Goal: Transaction & Acquisition: Purchase product/service

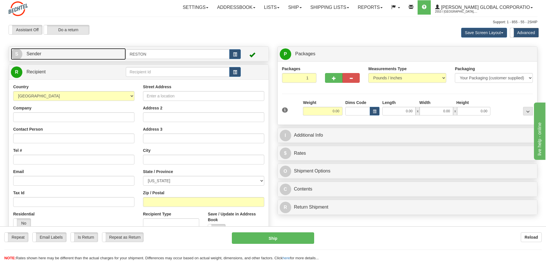
drag, startPoint x: 0, startPoint y: 0, endPoint x: 40, endPoint y: 55, distance: 68.3
click at [40, 55] on span "Sender" at bounding box center [33, 53] width 15 height 5
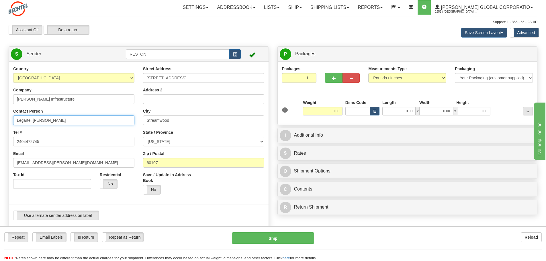
drag, startPoint x: 71, startPoint y: 119, endPoint x: 3, endPoint y: 121, distance: 68.5
click at [9, 121] on div "Country [GEOGRAPHIC_DATA] [GEOGRAPHIC_DATA] [GEOGRAPHIC_DATA] [GEOGRAPHIC_DATA]…" at bounding box center [139, 145] width 260 height 159
type input "[PERSON_NAME]"
click at [3, 121] on div "Toggle navigation Settings Shipping Preferences Fields Preferences New" at bounding box center [273, 239] width 546 height 478
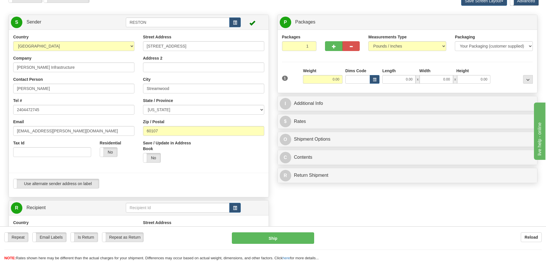
scroll to position [86, 0]
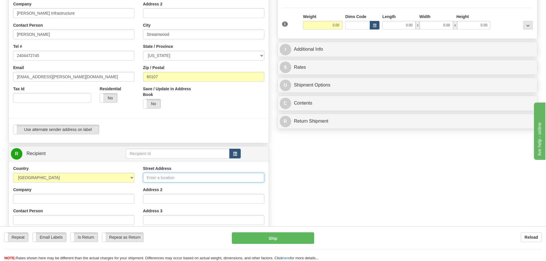
click at [172, 173] on input "Street Address" at bounding box center [203, 178] width 121 height 10
type input "8006 W 600S"
type input "Bechtel Infrastructure"
type input "Steve Kindred/Rodel Legarte"
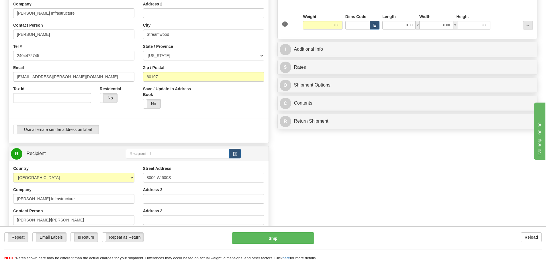
type input "Francesville"
select select "IN"
type input "47946"
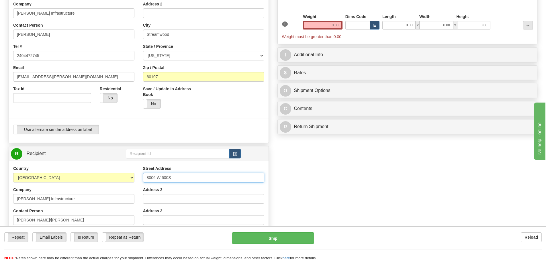
scroll to position [172, 0]
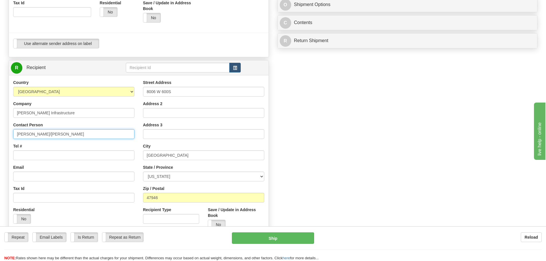
click at [73, 134] on input "Steve Kindred/Rodel Legarte" at bounding box center [73, 134] width 121 height 10
click at [65, 164] on div "Email" at bounding box center [73, 172] width 121 height 17
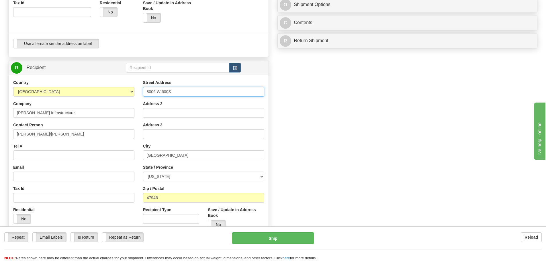
drag, startPoint x: 181, startPoint y: 91, endPoint x: 65, endPoint y: 94, distance: 116.1
click at [65, 94] on div "Country AFGHANISTAN ALAND ISLANDS ALBANIA ALGERIA AMERICAN SAMOA ANDORRA ANGOLA…" at bounding box center [139, 157] width 260 height 154
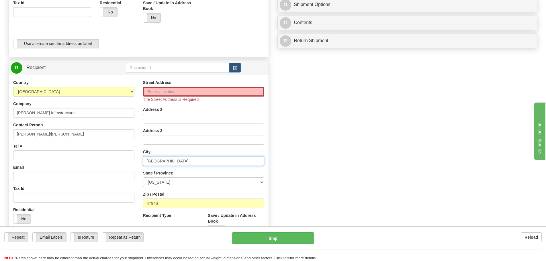
drag, startPoint x: 176, startPoint y: 163, endPoint x: 63, endPoint y: 155, distance: 112.9
click at [64, 155] on div "Country AFGHANISTAN ALAND ISLANDS ALBANIA ALGERIA AMERICAN SAMOA ANDORRA ANGOLA…" at bounding box center [139, 160] width 260 height 160
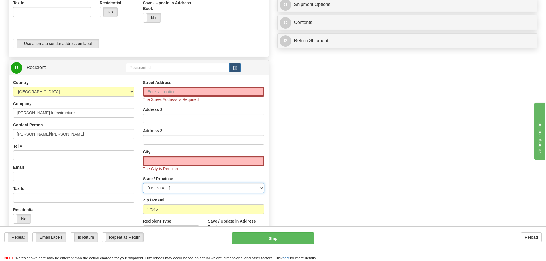
drag, startPoint x: 176, startPoint y: 188, endPoint x: 99, endPoint y: 186, distance: 76.8
click at [101, 186] on div "Country AFGHANISTAN ALAND ISLANDS ALBANIA ALGERIA AMERICAN SAMOA ANDORRA ANGOLA…" at bounding box center [139, 163] width 260 height 166
click at [121, 202] on input "Tax Id" at bounding box center [73, 198] width 121 height 10
drag, startPoint x: 100, startPoint y: 135, endPoint x: 0, endPoint y: 127, distance: 100.1
click at [0, 127] on div "Toggle navigation Settings Shipping Preferences Fields Preferences New" at bounding box center [273, 73] width 546 height 490
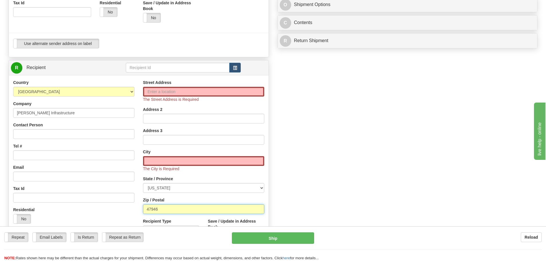
click at [190, 210] on input "47946" at bounding box center [203, 209] width 121 height 10
drag, startPoint x: 66, startPoint y: 198, endPoint x: 36, endPoint y: 194, distance: 31.2
click at [35, 194] on div "Country AFGHANISTAN ALAND ISLANDS ALBANIA ALGERIA AMERICAN SAMOA ANDORRA ANGOLA…" at bounding box center [139, 163] width 260 height 166
click at [177, 93] on input "Street Address" at bounding box center [203, 92] width 121 height 10
type input "4618 W 200N"
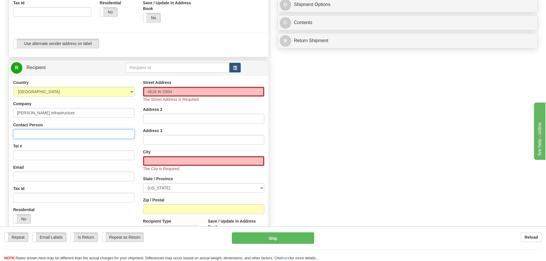
type input "Steven Kindred/Elizabeth Perez"
type input "Winamac"
type input "46996"
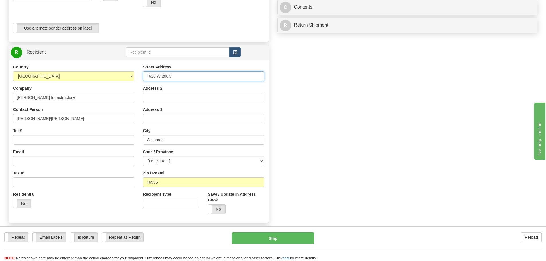
scroll to position [201, 0]
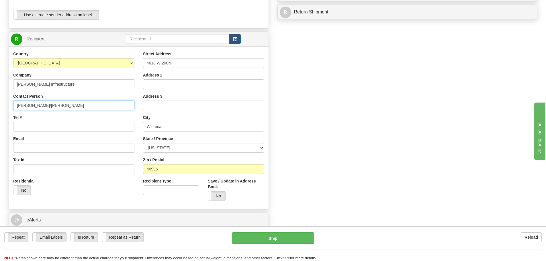
click at [85, 107] on input "Steven Kindred/Elizabeth Perez" at bounding box center [73, 106] width 121 height 10
type input "Steven Kindred/Rodel Legarte"
click at [109, 148] on input "Email" at bounding box center [73, 148] width 121 height 10
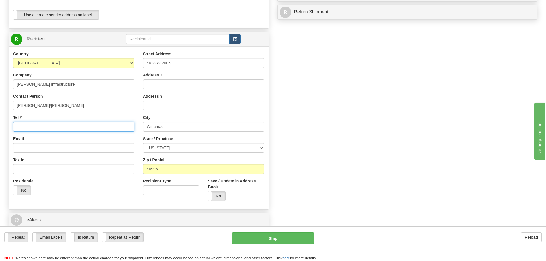
click at [34, 125] on input "Tel #" at bounding box center [73, 127] width 121 height 10
type input "2404472745"
click at [387, 123] on div "Create a label for the return Create Pickup Without Label S" at bounding box center [272, 47] width 537 height 403
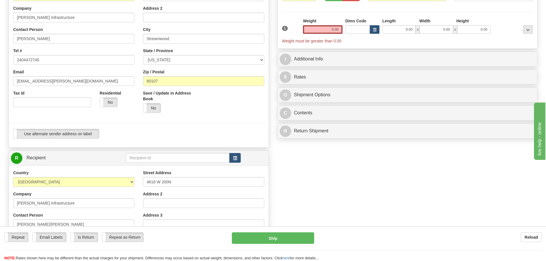
scroll to position [0, 0]
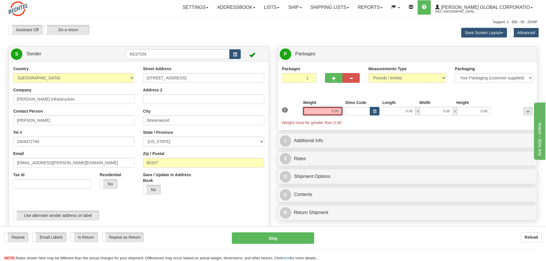
click at [323, 114] on input "0.00" at bounding box center [323, 111] width 40 height 9
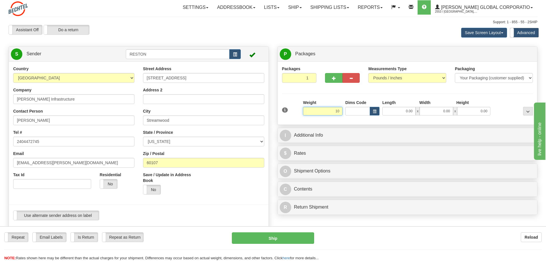
type input "10.00"
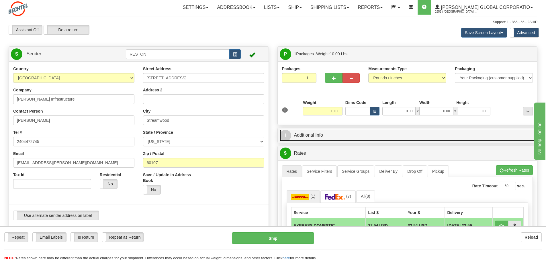
click at [309, 138] on link "I Additional Info" at bounding box center [408, 136] width 256 height 12
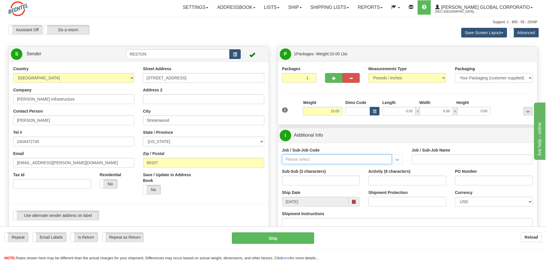
click at [308, 159] on input "Job / Sub-Job Code" at bounding box center [337, 159] width 110 height 10
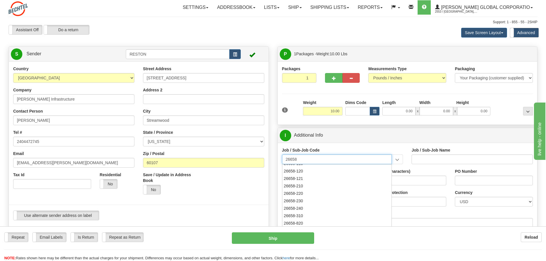
scroll to position [57, 0]
click at [311, 185] on div "26658-210" at bounding box center [335, 185] width 104 height 6
type input "26658-210"
type input "MAMMOTH CENTRAL I SOLAR PROJECT TSA - FIELD NON-M"
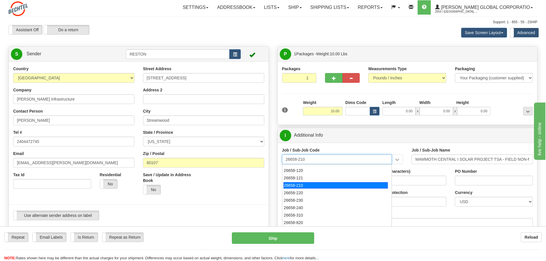
type input "26658-210"
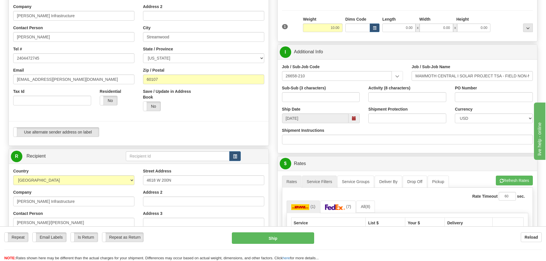
scroll to position [86, 0]
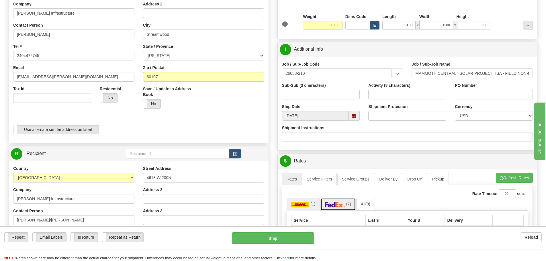
click at [330, 203] on img at bounding box center [335, 205] width 20 height 6
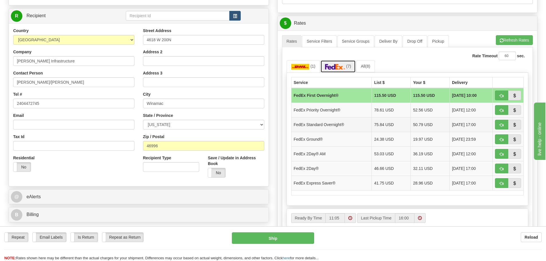
scroll to position [229, 0]
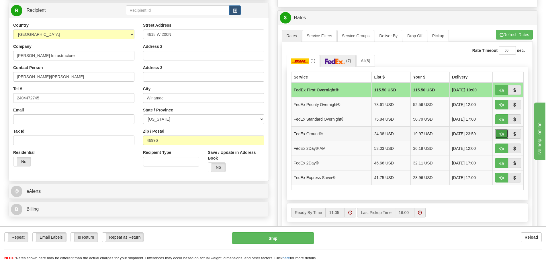
click at [499, 135] on span "button" at bounding box center [501, 134] width 4 height 4
type input "92"
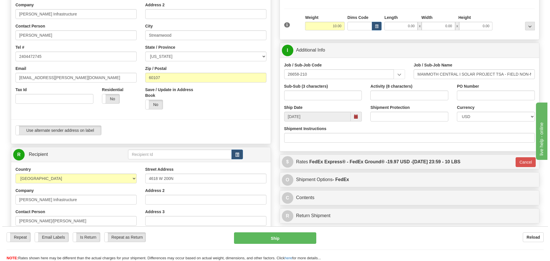
scroll to position [172, 0]
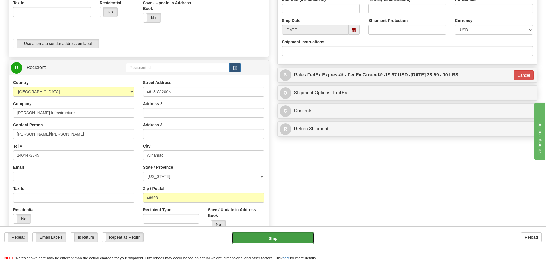
click at [284, 242] on button "Ship" at bounding box center [273, 237] width 82 height 11
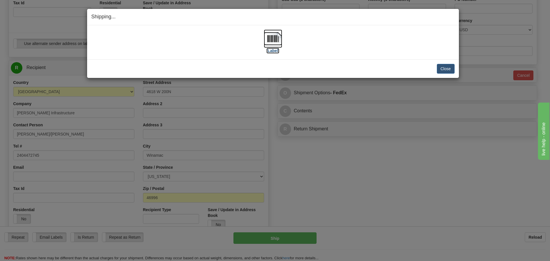
click at [273, 45] on img at bounding box center [273, 39] width 18 height 18
click at [442, 69] on button "Close" at bounding box center [446, 69] width 18 height 10
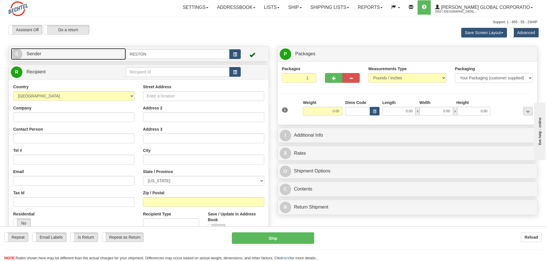
click at [38, 49] on link "S Sender" at bounding box center [68, 54] width 115 height 12
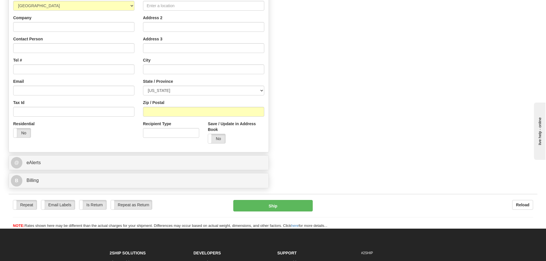
scroll to position [143, 0]
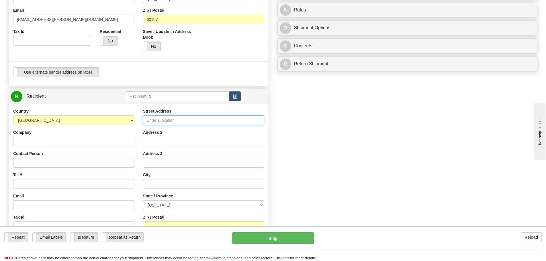
click at [216, 119] on input "Street Address" at bounding box center [203, 120] width 121 height 10
type input "3651 Toquop Tank Road"
type input "[PERSON_NAME] Infrastructure"
type input "Braulio Cruz"
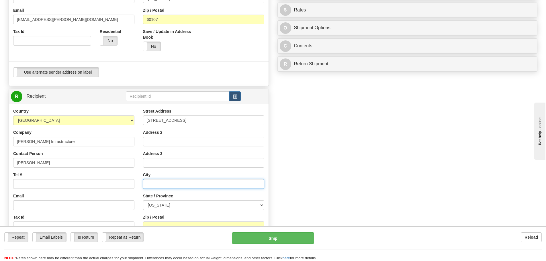
type input "Mesquite"
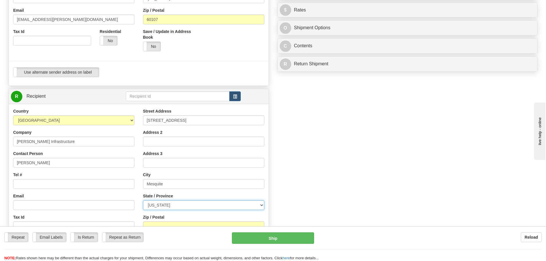
select select "NV"
type input "89027"
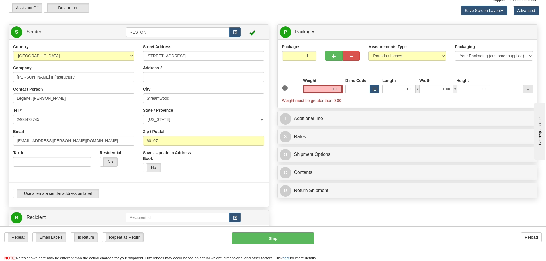
scroll to position [21, 0]
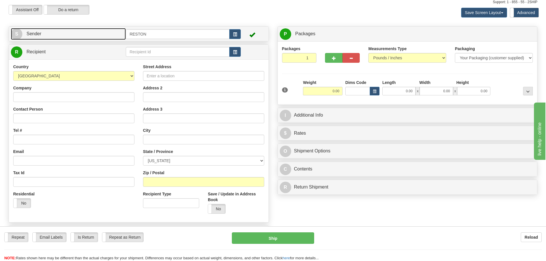
drag, startPoint x: 46, startPoint y: 33, endPoint x: 62, endPoint y: 58, distance: 30.0
click at [46, 33] on link "S Sender" at bounding box center [68, 34] width 115 height 12
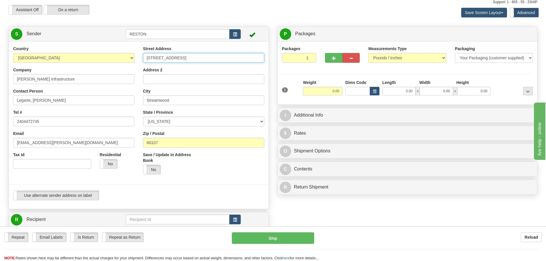
click at [203, 55] on input "[STREET_ADDRESS]" at bounding box center [203, 58] width 121 height 10
drag, startPoint x: 203, startPoint y: 55, endPoint x: 65, endPoint y: 47, distance: 137.8
click at [65, 47] on div "Country [GEOGRAPHIC_DATA] [GEOGRAPHIC_DATA] [GEOGRAPHIC_DATA] [GEOGRAPHIC_DATA]…" at bounding box center [139, 125] width 260 height 159
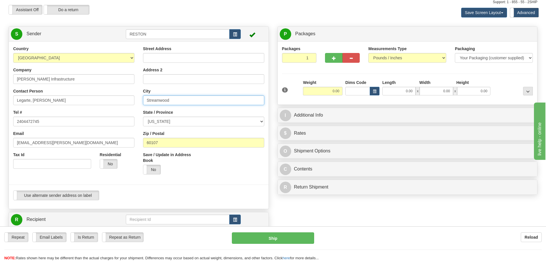
drag, startPoint x: 181, startPoint y: 99, endPoint x: 95, endPoint y: 88, distance: 87.0
click at [96, 88] on div "Country [GEOGRAPHIC_DATA] [GEOGRAPHIC_DATA] [GEOGRAPHIC_DATA] [GEOGRAPHIC_DATA]…" at bounding box center [139, 125] width 260 height 159
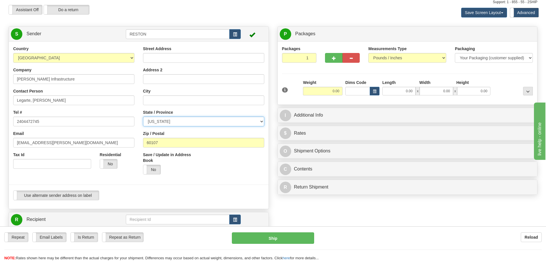
drag, startPoint x: 190, startPoint y: 122, endPoint x: 130, endPoint y: 116, distance: 60.5
click at [130, 116] on div "Country [GEOGRAPHIC_DATA] [GEOGRAPHIC_DATA] [GEOGRAPHIC_DATA] [GEOGRAPHIC_DATA]…" at bounding box center [139, 125] width 260 height 159
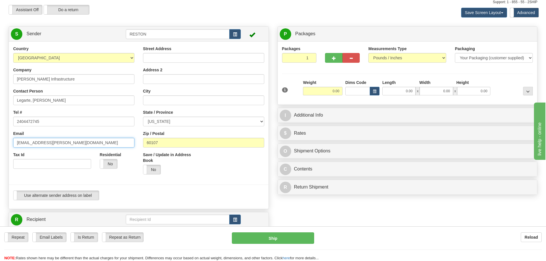
click at [82, 140] on input "[EMAIL_ADDRESS][PERSON_NAME][DOMAIN_NAME]" at bounding box center [73, 143] width 121 height 10
drag, startPoint x: 177, startPoint y: 144, endPoint x: 88, endPoint y: 133, distance: 89.6
click at [88, 133] on div "Country AFGHANISTAN ALAND ISLANDS ALBANIA ALGERIA AMERICAN SAMOA ANDORRA ANGOLA…" at bounding box center [139, 125] width 260 height 159
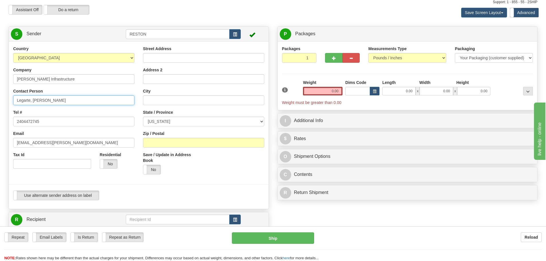
drag, startPoint x: 73, startPoint y: 103, endPoint x: 0, endPoint y: 90, distance: 74.2
click at [0, 90] on div "Toggle navigation Settings Shipping Preferences Fields Preferences New" at bounding box center [273, 219] width 546 height 478
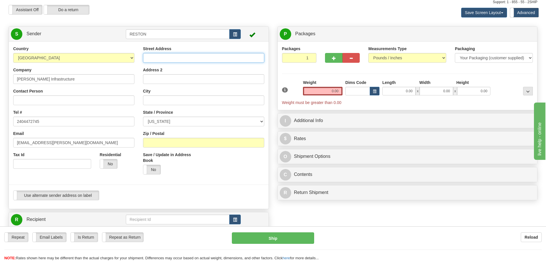
click at [184, 57] on input "Street Address" at bounding box center [203, 58] width 121 height 10
type input "3651 Toquop Tank Road"
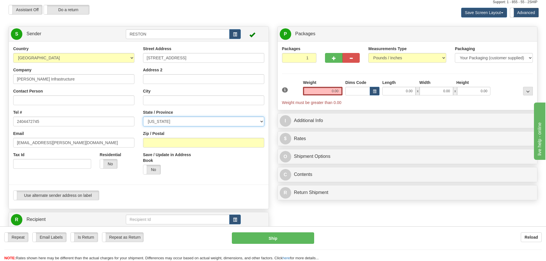
select select "NV"
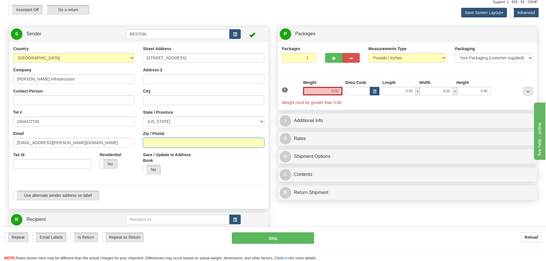
click at [213, 141] on input "Zip / Postal" at bounding box center [203, 143] width 121 height 10
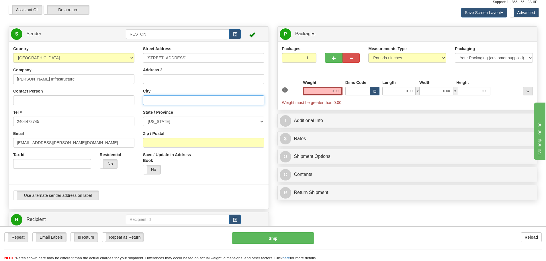
click at [231, 100] on input "City" at bounding box center [203, 100] width 121 height 10
type input "Mesquite"
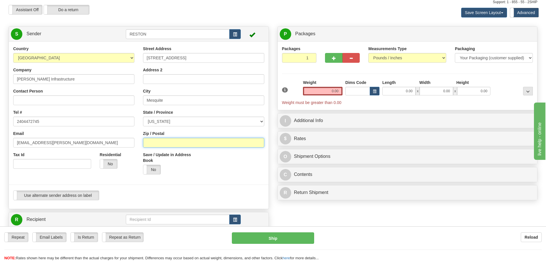
click at [193, 146] on input "Zip / Postal" at bounding box center [203, 143] width 121 height 10
type input "89027"
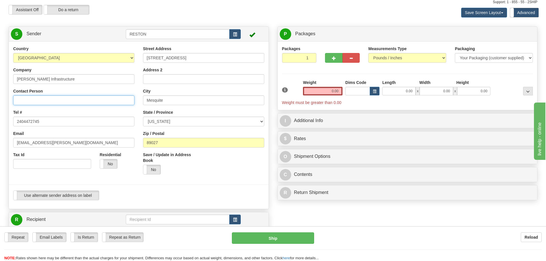
click at [60, 104] on input "Contact Person" at bounding box center [73, 100] width 121 height 10
type input "Ryan Boivin/Rodel Legarte"
click at [74, 179] on div at bounding box center [139, 185] width 268 height 12
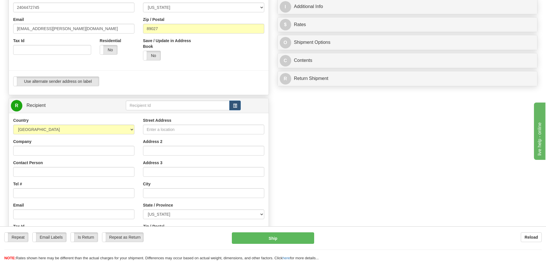
scroll to position [135, 0]
click at [197, 129] on input "Street Address" at bounding box center [203, 129] width 121 height 10
click at [206, 127] on input "Street Address" at bounding box center [203, 129] width 121 height 10
type input "144 Hwy 239 E"
type input "Bechtel Infrastructure"
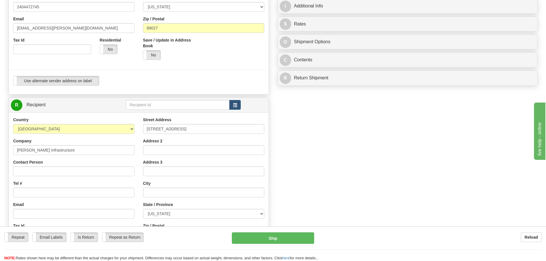
type input "Bill Parry"
type input "Tivoli"
select select "TX"
type input "77990"
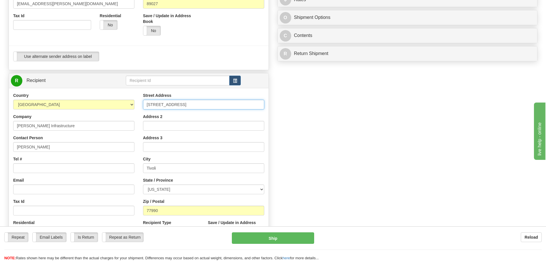
scroll to position [192, 0]
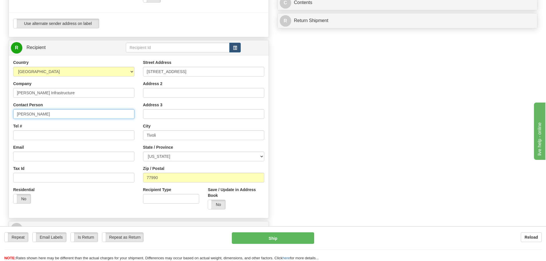
drag, startPoint x: 49, startPoint y: 113, endPoint x: 0, endPoint y: 109, distance: 49.2
click at [0, 109] on div "Toggle navigation Settings Shipping Preferences Fields Preferences New" at bounding box center [273, 47] width 546 height 478
type input "Aisha Salinas"
click at [56, 139] on input "Tel #" at bounding box center [73, 135] width 121 height 10
type input "2404472745"
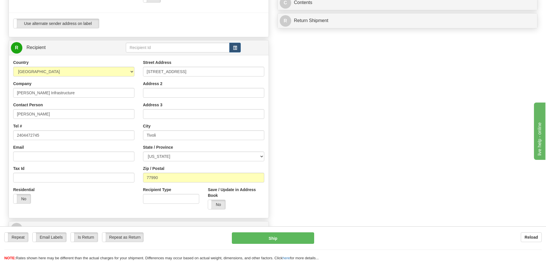
click at [399, 179] on div "Create a label for the return Create Pickup Without Label S" at bounding box center [272, 55] width 537 height 403
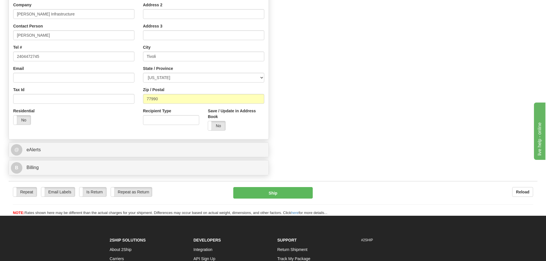
scroll to position [278, 0]
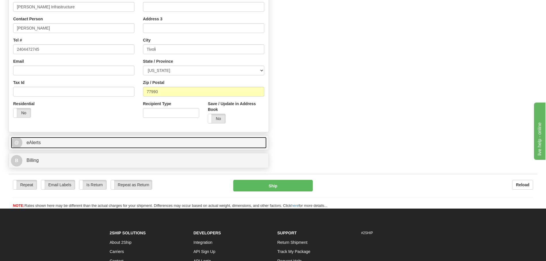
click at [132, 143] on link "@ eAlerts" at bounding box center [139, 143] width 256 height 12
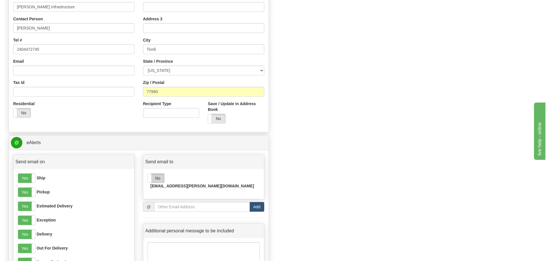
click at [159, 179] on label "No" at bounding box center [156, 178] width 16 height 9
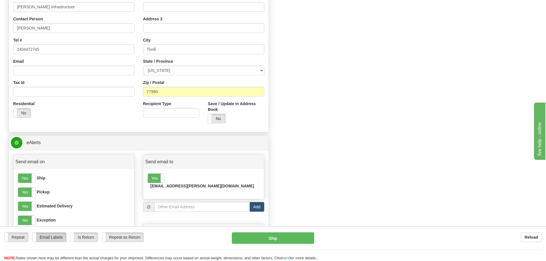
click at [50, 236] on label "Email Labels" at bounding box center [50, 237] width 34 height 9
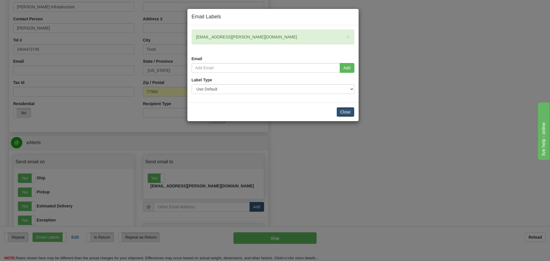
click at [346, 113] on button "Close" at bounding box center [346, 112] width 18 height 10
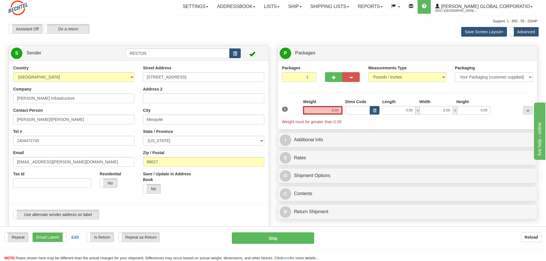
scroll to position [0, 0]
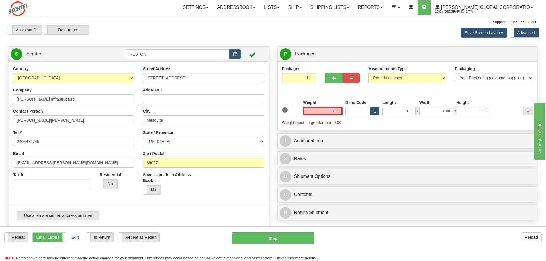
click at [328, 112] on input "0.00" at bounding box center [323, 111] width 40 height 9
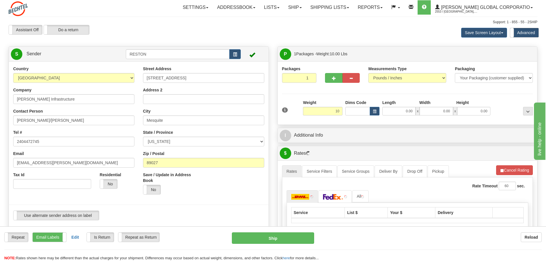
type input "10.00"
click at [283, 90] on div "Packages 1 1 Measurements Type" at bounding box center [407, 93] width 251 height 54
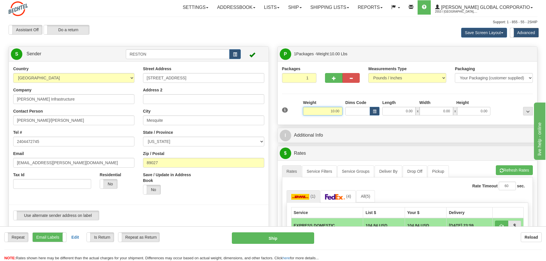
click at [313, 110] on input "10.00" at bounding box center [323, 111] width 40 height 9
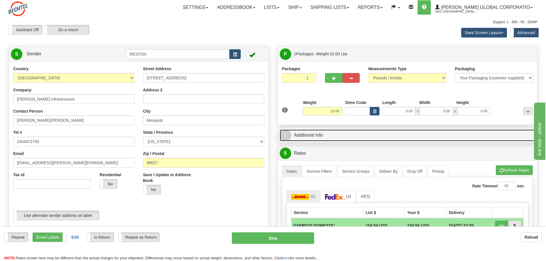
click at [305, 132] on link "I Additional Info" at bounding box center [408, 136] width 256 height 12
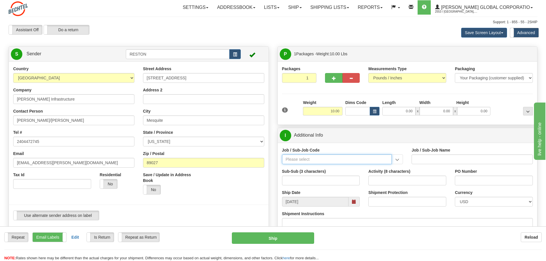
click at [310, 157] on input "Job / Sub-Job Code" at bounding box center [337, 159] width 110 height 10
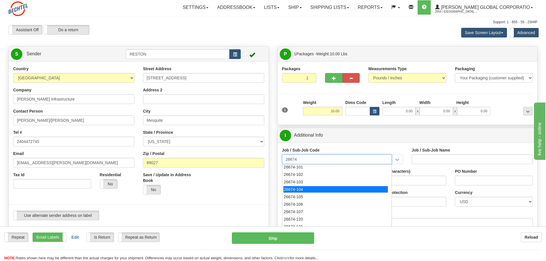
scroll to position [29, 0]
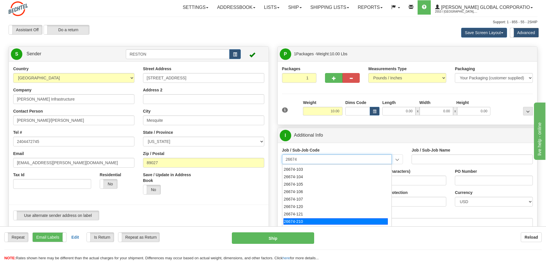
click at [303, 221] on div "26674-210" at bounding box center [335, 221] width 104 height 6
type input "26674-210"
type input "CHARGER SOLAR PROJECT EPC - FIELD NON-MANUAL"
type input "26674-210"
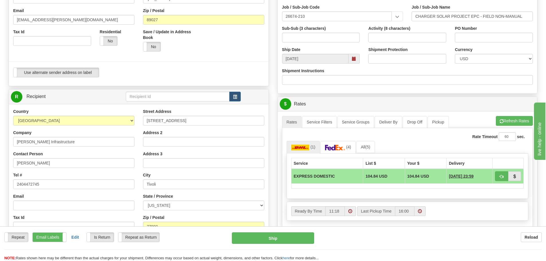
scroll to position [143, 0]
click at [340, 151] on link "(4)" at bounding box center [337, 147] width 35 height 12
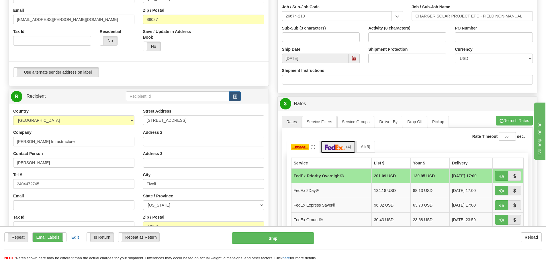
scroll to position [201, 0]
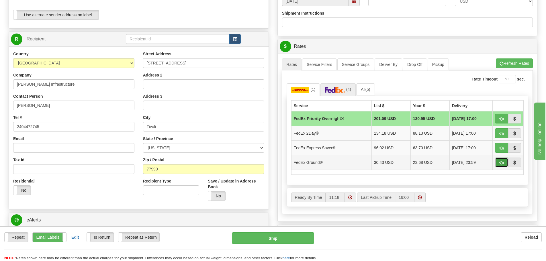
click at [501, 163] on span "button" at bounding box center [501, 163] width 4 height 4
type input "92"
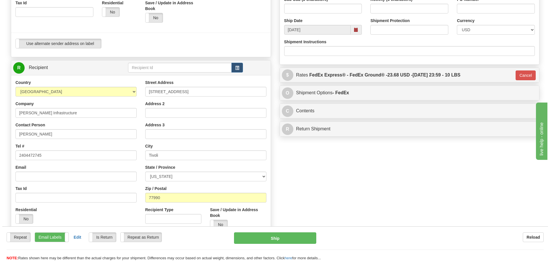
scroll to position [229, 0]
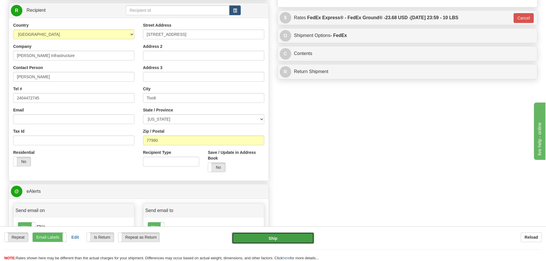
click at [276, 239] on button "Ship" at bounding box center [273, 237] width 82 height 11
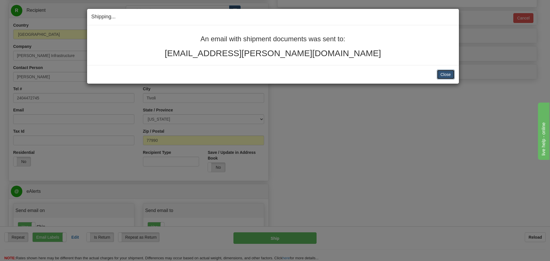
click at [450, 77] on button "Close" at bounding box center [446, 75] width 18 height 10
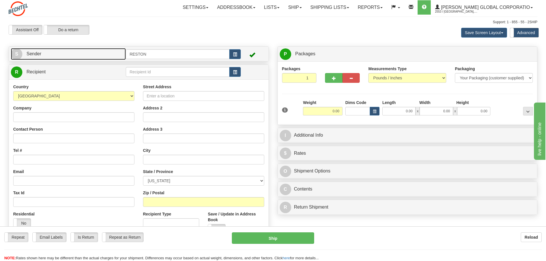
click at [35, 58] on link "S Sender" at bounding box center [68, 54] width 115 height 12
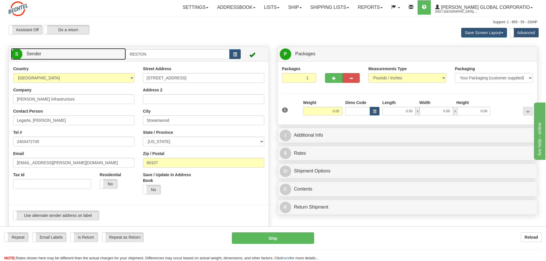
click at [35, 58] on link "S Sender" at bounding box center [68, 54] width 115 height 12
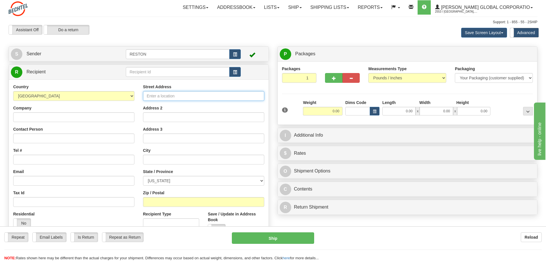
click at [186, 91] on input "Street Address" at bounding box center [203, 96] width 121 height 10
type input "144 Hwy 239 E"
type input "[PERSON_NAME] Infrastructure"
type input "Bill Parry"
type input "Tivoli"
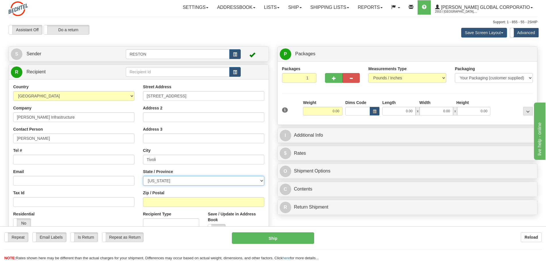
select select "TX"
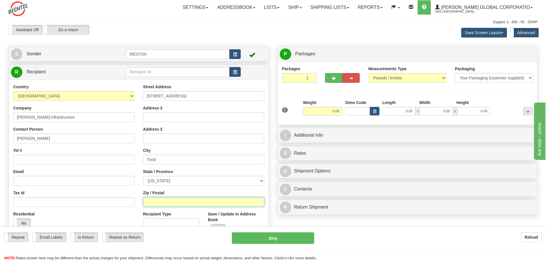
type input "77990"
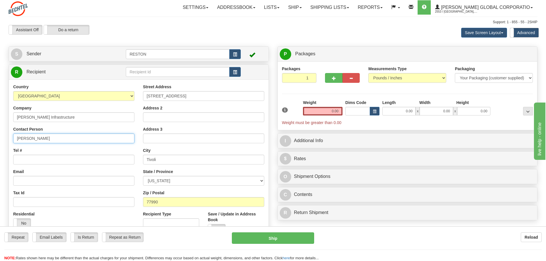
drag, startPoint x: 42, startPoint y: 139, endPoint x: 0, endPoint y: 138, distance: 42.1
click at [0, 138] on div "Toggle navigation Settings Shipping Preferences Fields Preferences New" at bounding box center [273, 155] width 546 height 311
click at [44, 138] on input "Bill Parry" at bounding box center [73, 139] width 121 height 10
drag, startPoint x: 45, startPoint y: 138, endPoint x: 0, endPoint y: 137, distance: 45.3
click at [0, 137] on div "Toggle navigation Settings Shipping Preferences Fields Preferences New" at bounding box center [273, 155] width 546 height 311
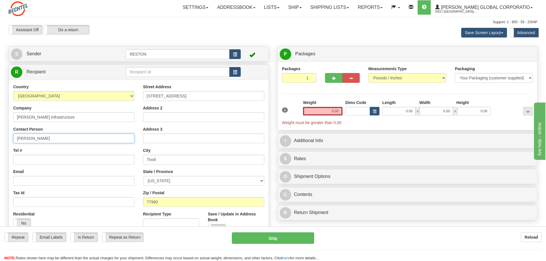
drag, startPoint x: 17, startPoint y: 138, endPoint x: 20, endPoint y: 139, distance: 3.5
click at [17, 138] on input "Bill Parry" at bounding box center [73, 139] width 121 height 10
type input "John Vavrecka/Bill Parry"
click at [89, 163] on input "Tel #" at bounding box center [73, 160] width 121 height 10
type input "2404472745"
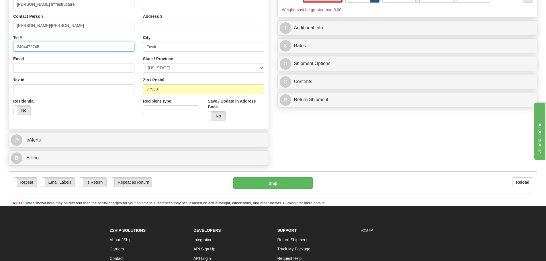
scroll to position [115, 0]
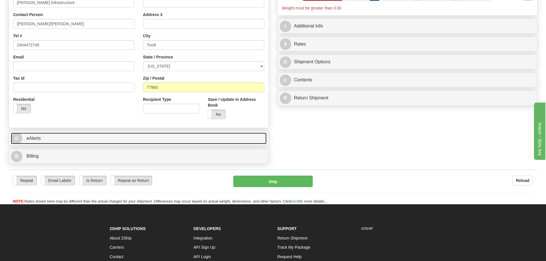
click at [144, 137] on link "@ eAlerts" at bounding box center [139, 139] width 256 height 12
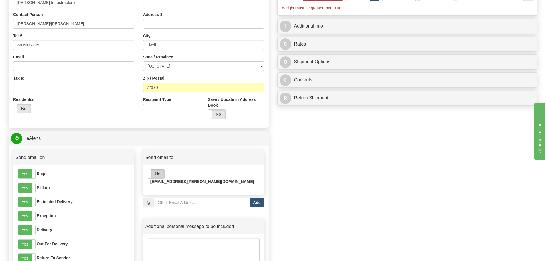
click at [155, 175] on label "No" at bounding box center [156, 173] width 16 height 9
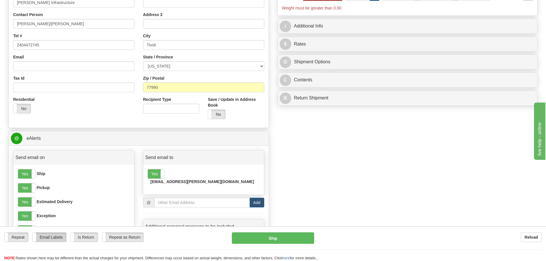
click at [49, 235] on label "Email Labels" at bounding box center [50, 237] width 34 height 9
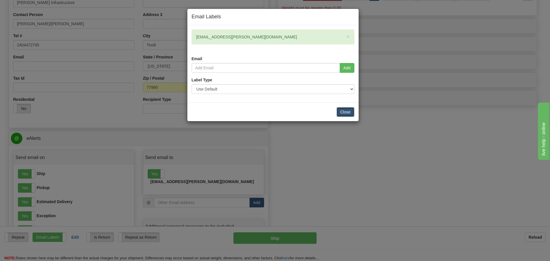
click at [350, 115] on button "Close" at bounding box center [346, 112] width 18 height 10
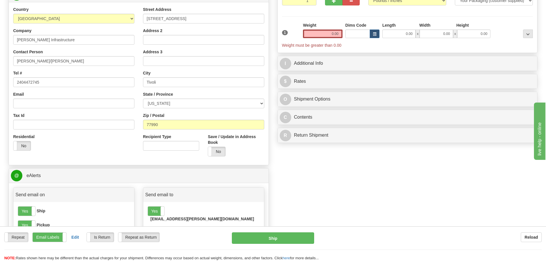
scroll to position [0, 0]
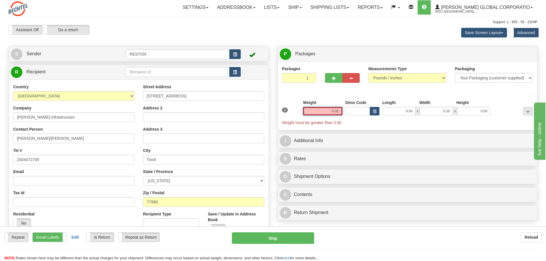
click at [321, 112] on input "0.00" at bounding box center [323, 111] width 40 height 9
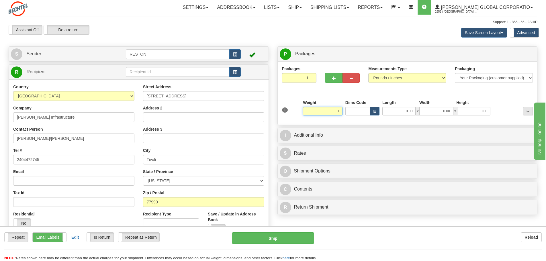
type input "1.00"
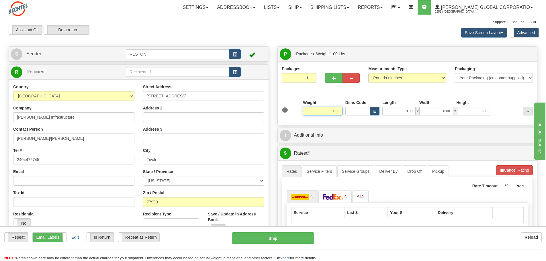
scroll to position [86, 0]
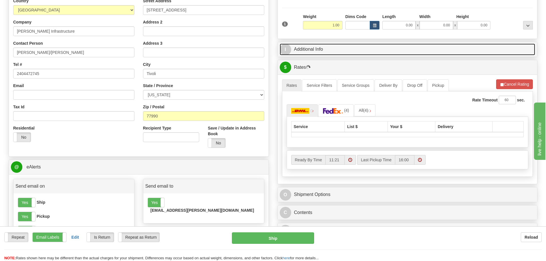
click at [317, 51] on link "I Additional Info" at bounding box center [408, 50] width 256 height 12
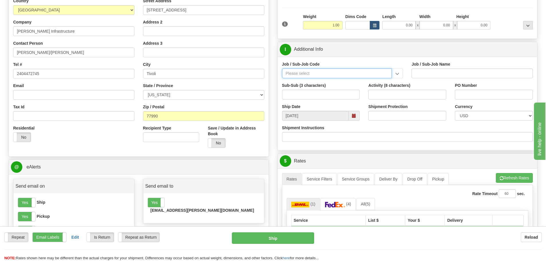
click at [321, 76] on input "Job / Sub-Job Code" at bounding box center [337, 73] width 110 height 10
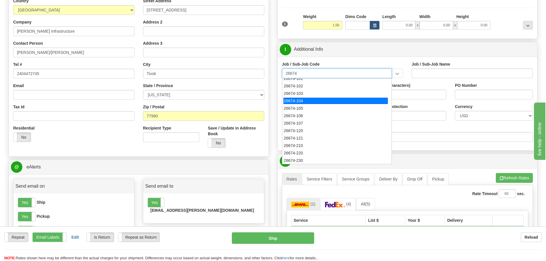
scroll to position [29, 0]
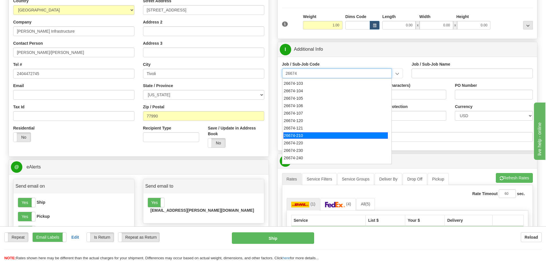
click at [307, 132] on div "26674-210" at bounding box center [335, 135] width 104 height 6
type input "26674-210"
type input "CHARGER SOLAR PROJECT EPC - FIELD NON-MANUAL"
type input "26674-210"
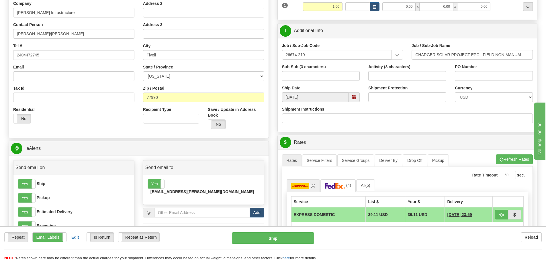
scroll to position [115, 0]
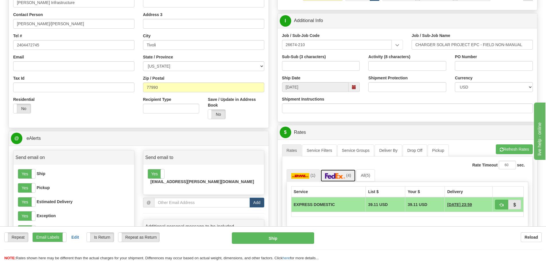
click at [337, 174] on img at bounding box center [335, 176] width 20 height 6
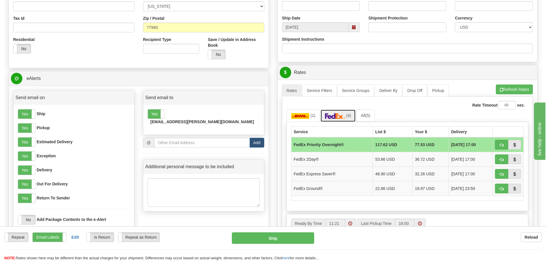
scroll to position [172, 0]
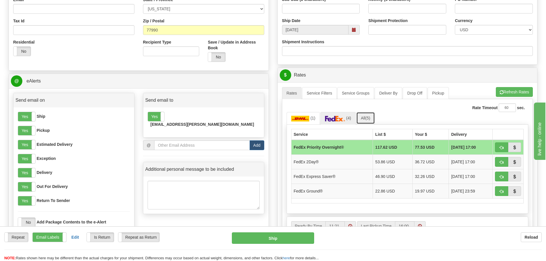
click at [369, 119] on span "(5)" at bounding box center [367, 118] width 5 height 5
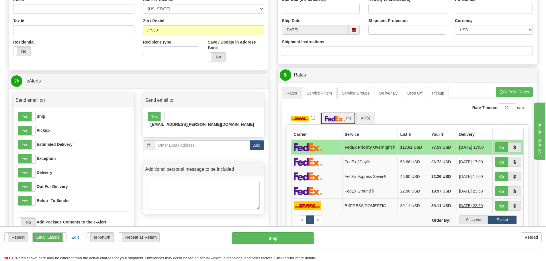
click at [334, 120] on img at bounding box center [335, 119] width 20 height 6
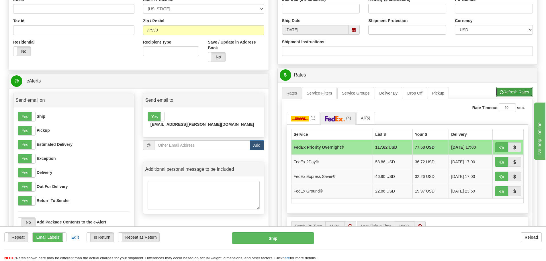
click at [497, 92] on button "Refresh Rates" at bounding box center [514, 92] width 37 height 10
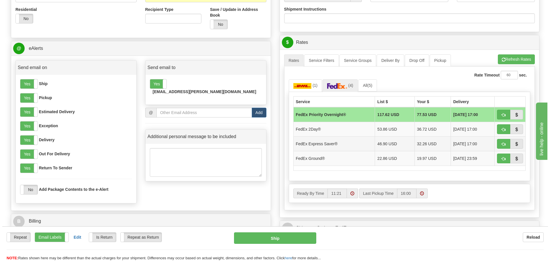
scroll to position [201, 0]
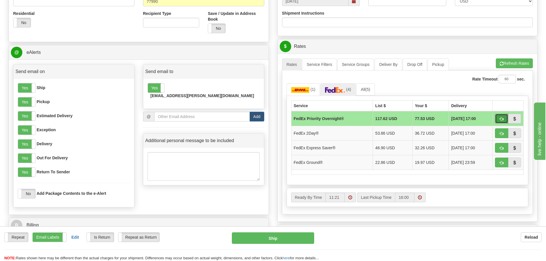
click at [499, 120] on button "button" at bounding box center [501, 119] width 13 height 10
type input "01"
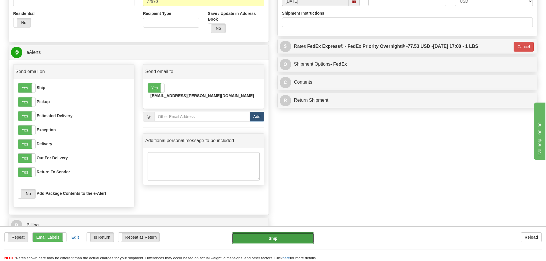
click at [282, 240] on button "Ship" at bounding box center [273, 237] width 82 height 11
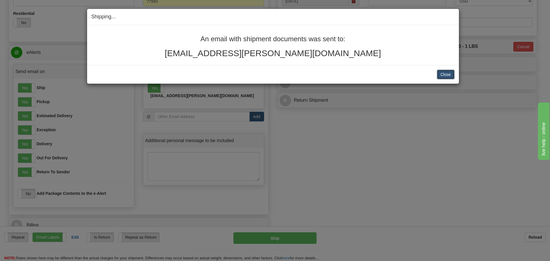
click at [451, 74] on button "Close" at bounding box center [446, 75] width 18 height 10
